Goal: Task Accomplishment & Management: Complete application form

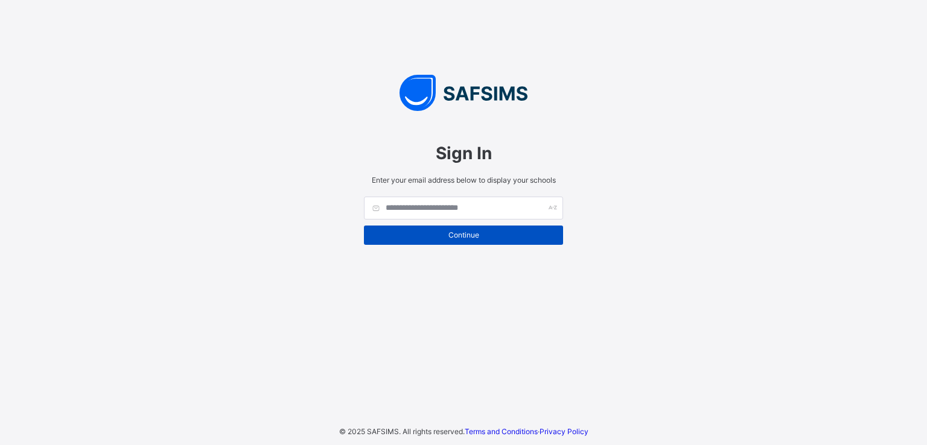
click at [456, 238] on span "Continue" at bounding box center [463, 234] width 181 height 9
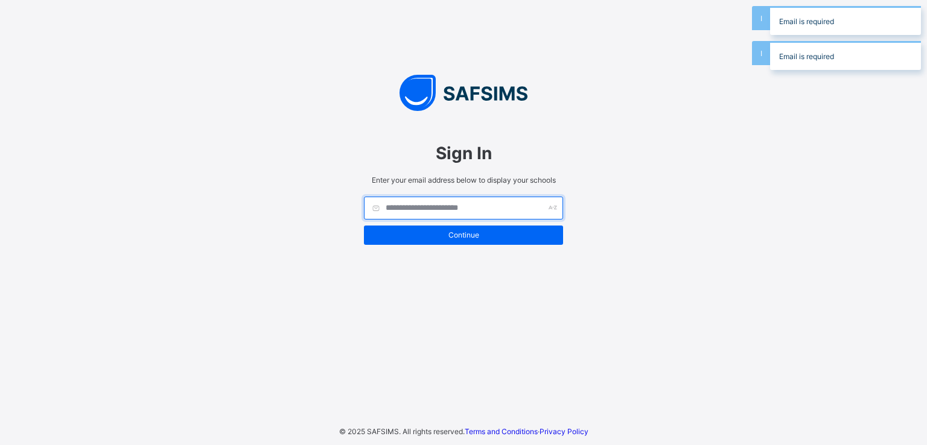
click at [443, 211] on input "text" at bounding box center [463, 208] width 199 height 23
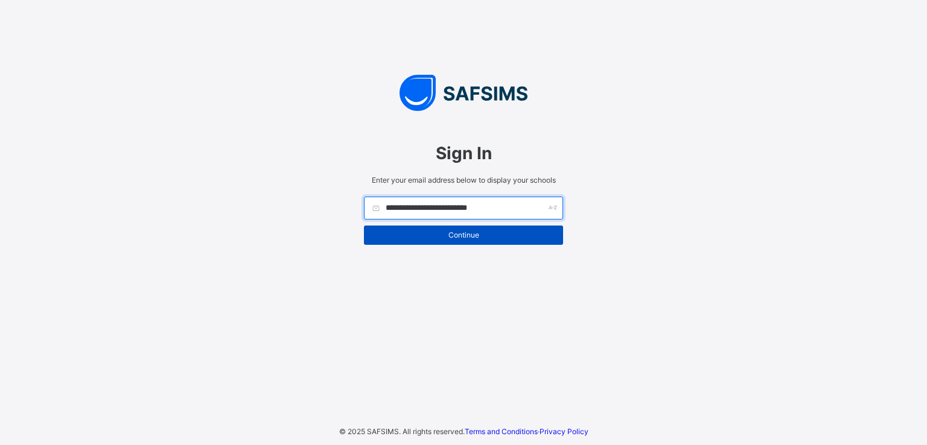
type input "**********"
click at [486, 227] on div "Continue" at bounding box center [463, 235] width 199 height 19
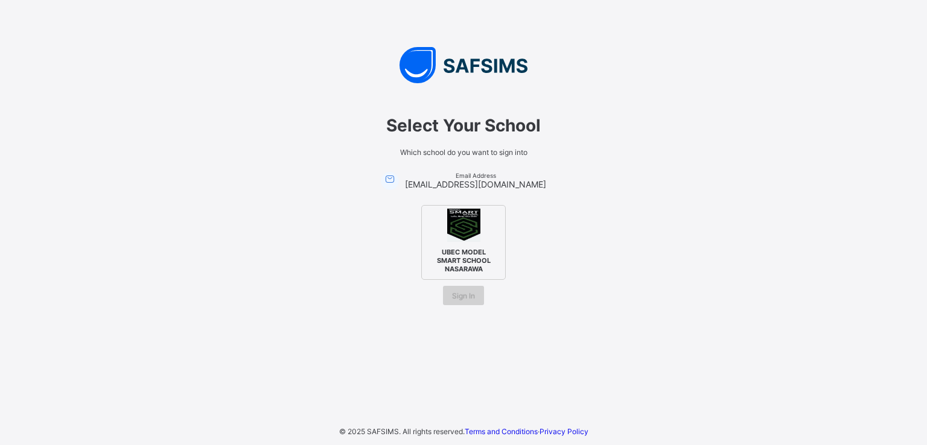
click at [463, 288] on div "Sign In" at bounding box center [463, 295] width 41 height 19
click at [396, 182] on icon at bounding box center [389, 179] width 13 height 12
click at [520, 192] on div "Select Your School Which school do you want to sign into Email Address godstime…" at bounding box center [463, 204] width 338 height 202
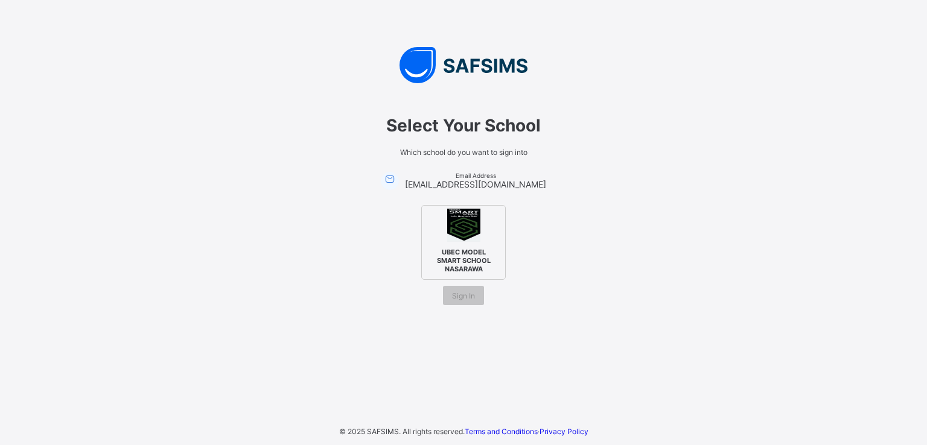
click at [442, 233] on div "UBEC MODEL SMART SCHOOL NASARAWA" at bounding box center [463, 242] width 84 height 75
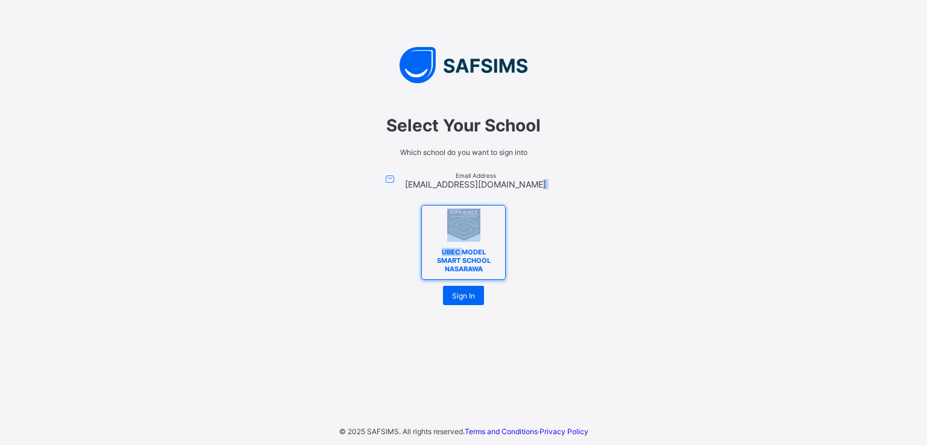
click at [442, 233] on div "UBEC MODEL SMART SCHOOL NASARAWA" at bounding box center [463, 242] width 84 height 75
click at [465, 294] on span "Sign In" at bounding box center [463, 295] width 23 height 9
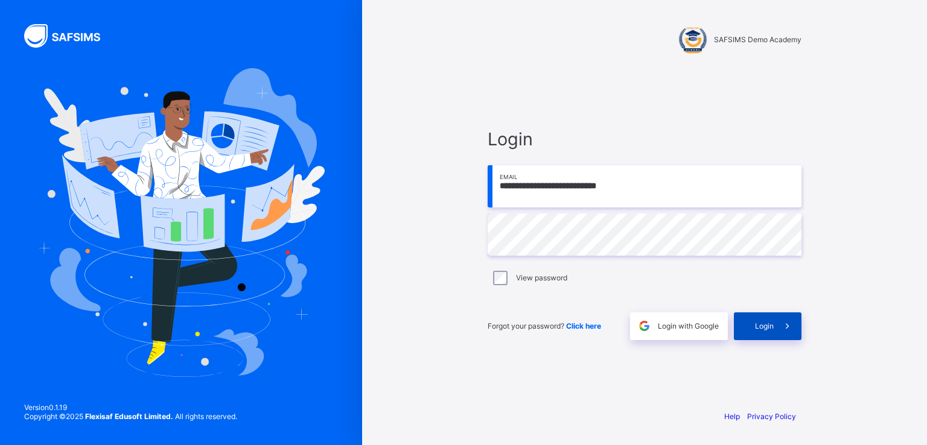
click at [779, 322] on span at bounding box center [788, 327] width 28 height 28
click at [746, 326] on div "Login" at bounding box center [768, 327] width 68 height 28
click at [756, 324] on span "Login" at bounding box center [764, 326] width 19 height 9
click at [762, 315] on div "Login" at bounding box center [768, 327] width 68 height 28
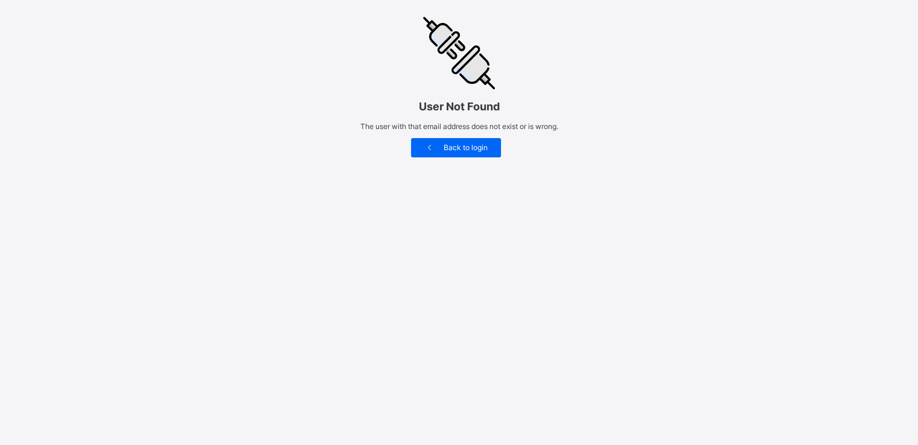
scroll to position [151, 0]
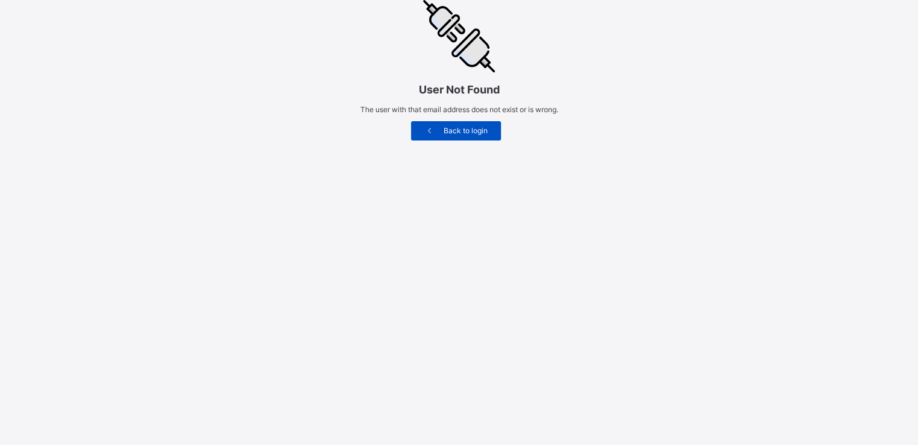
click at [477, 135] on span "Back to login" at bounding box center [465, 130] width 53 height 9
